Goal: Obtain resource: Obtain resource

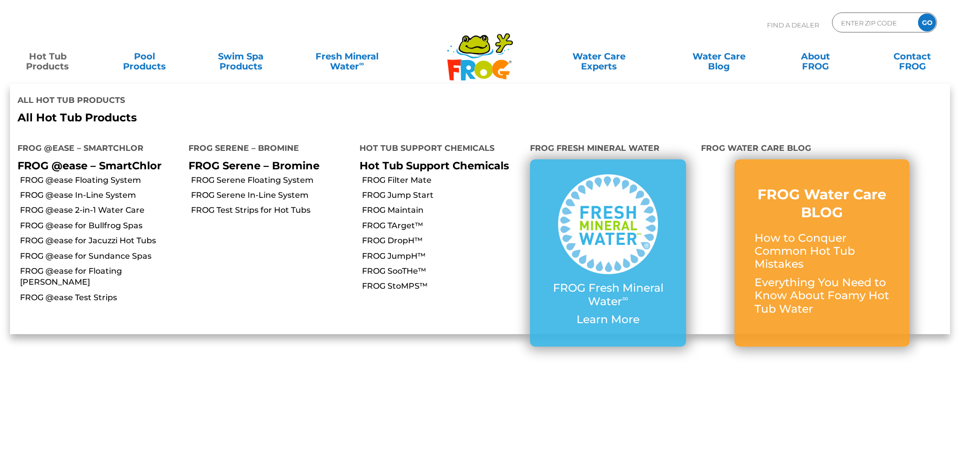
click at [46, 61] on link "Hot Tub Products" at bounding box center [47, 56] width 75 height 20
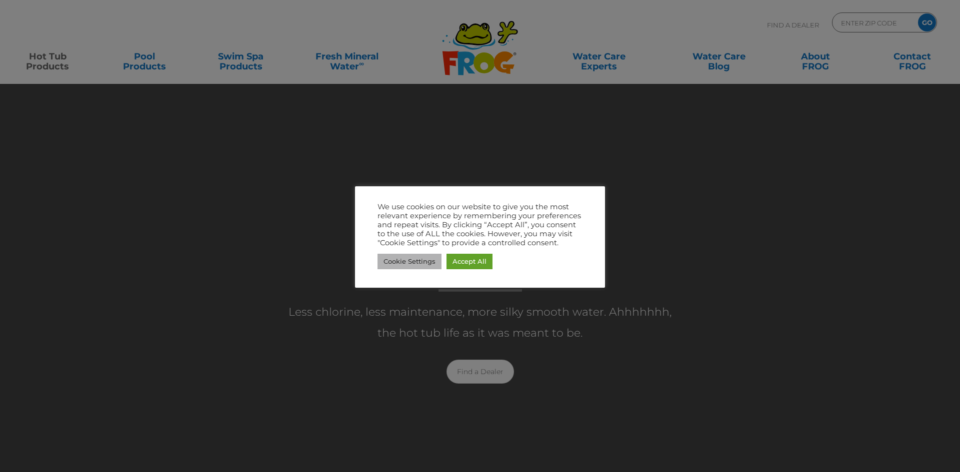
click at [426, 264] on link "Cookie Settings" at bounding box center [409, 261] width 64 height 15
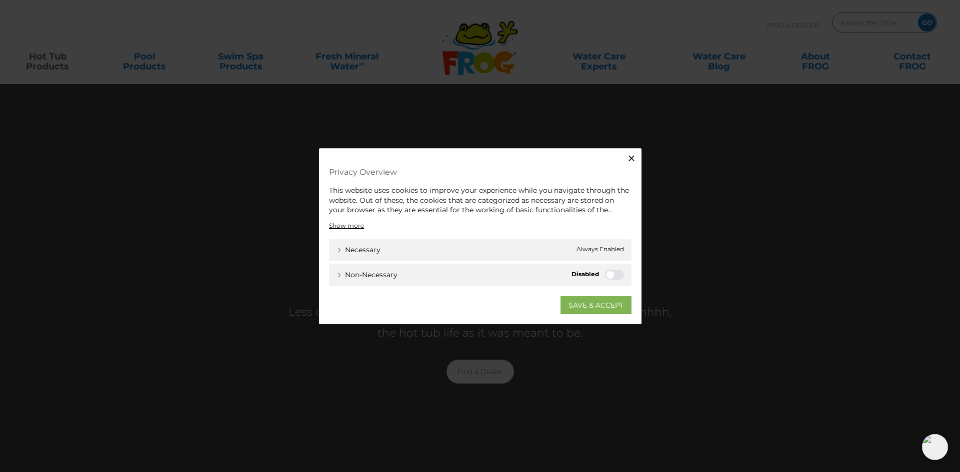
click at [597, 302] on link "SAVE & ACCEPT" at bounding box center [595, 305] width 71 height 18
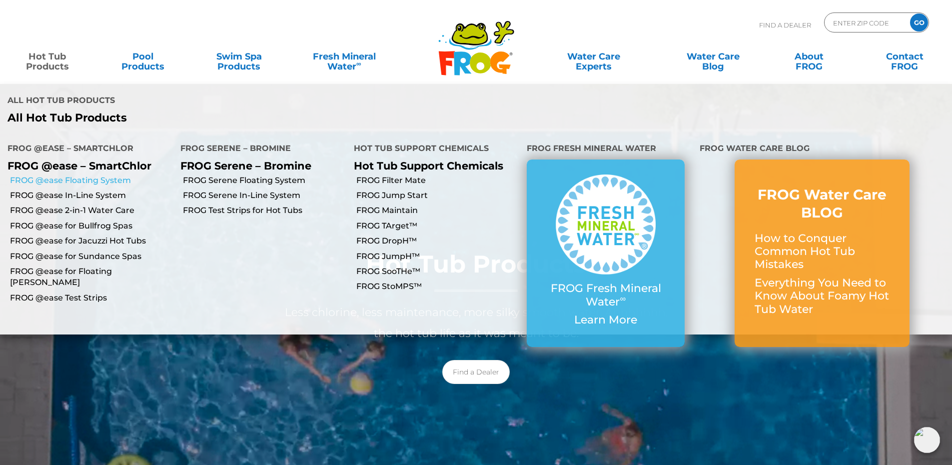
click at [71, 175] on link "FROG @ease Floating System" at bounding box center [91, 180] width 163 height 11
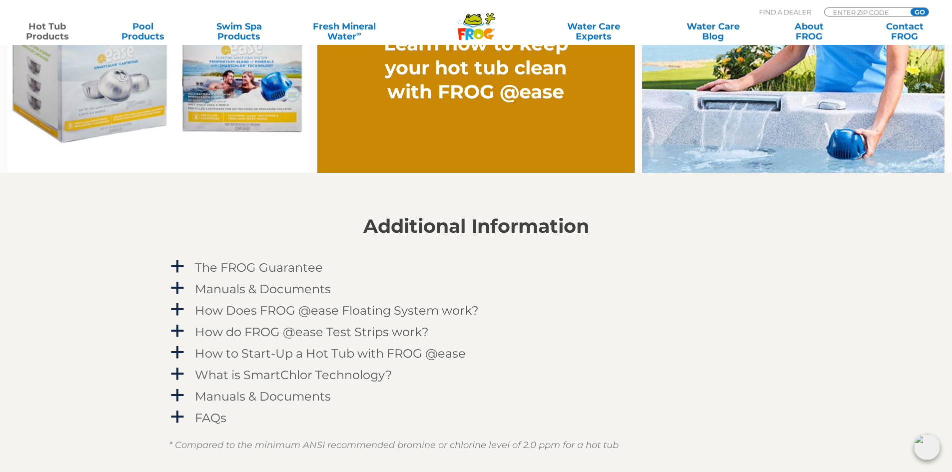
scroll to position [950, 0]
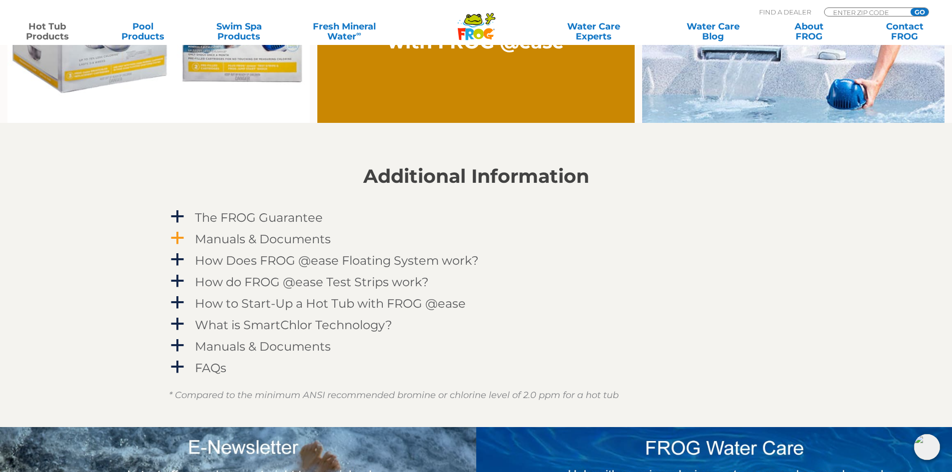
click at [177, 234] on span "a" at bounding box center [177, 238] width 15 height 15
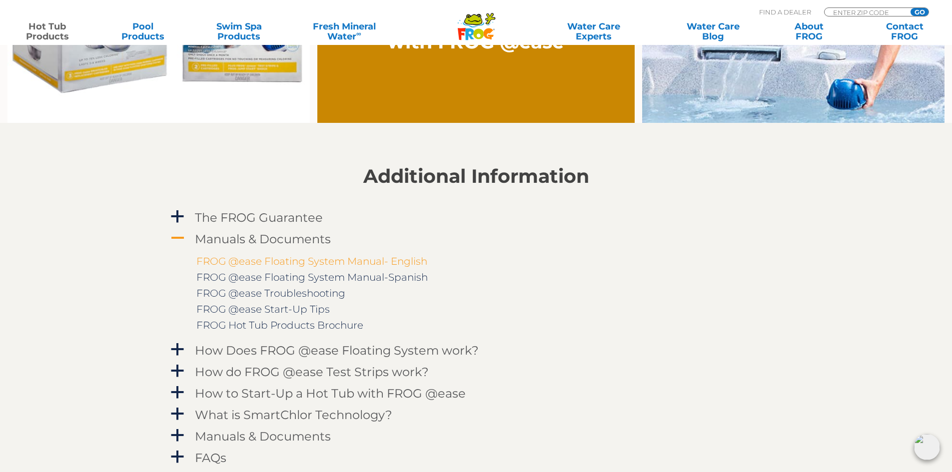
click at [316, 262] on link "FROG @ease Floating System Manual- English" at bounding box center [311, 261] width 231 height 12
